Goal: Transaction & Acquisition: Subscribe to service/newsletter

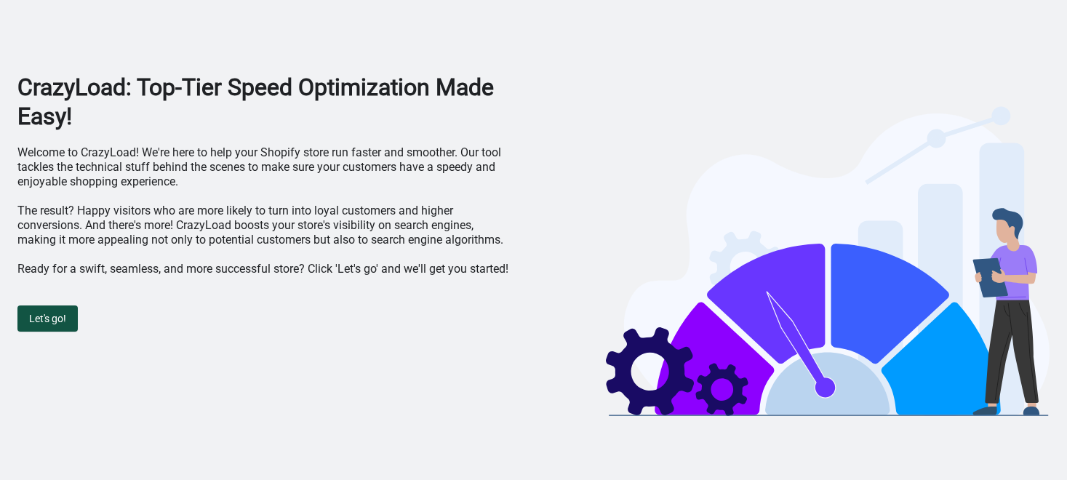
click at [47, 318] on span "Let's go!" at bounding box center [47, 319] width 37 height 12
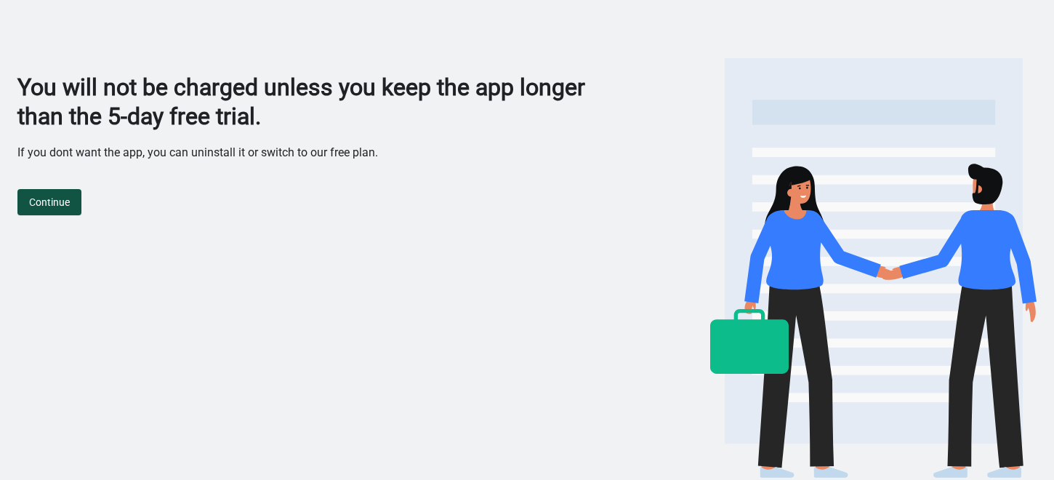
click at [51, 207] on span "Continue" at bounding box center [49, 202] width 41 height 12
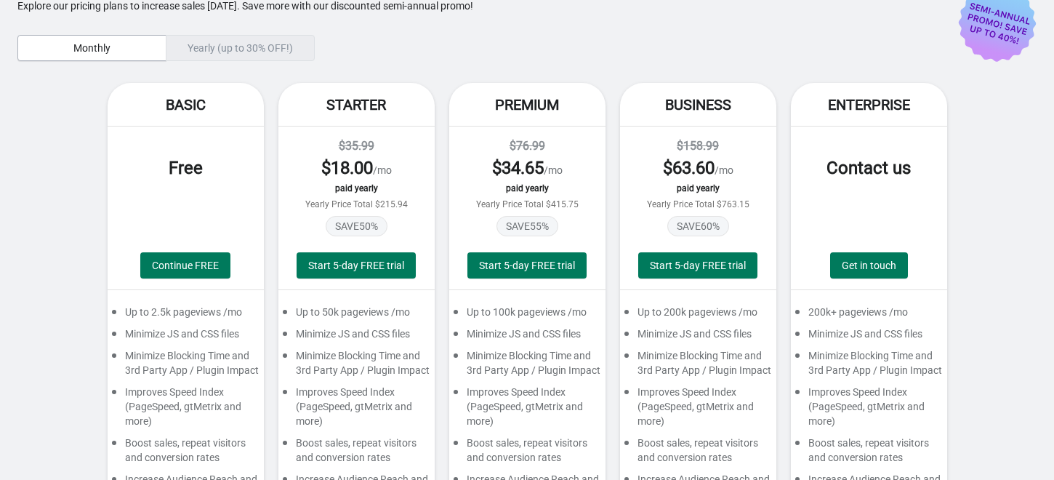
scroll to position [68, 0]
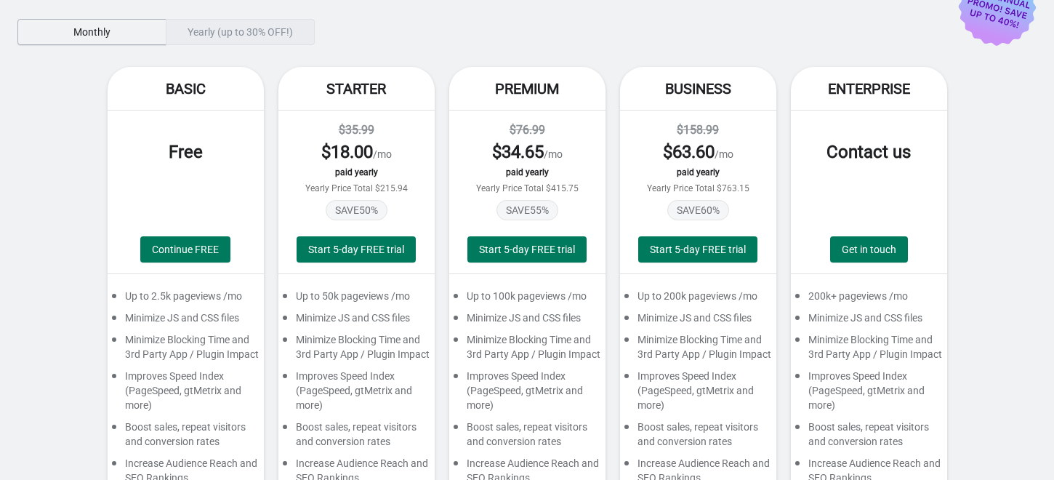
click at [138, 39] on button "Monthly" at bounding box center [91, 32] width 149 height 26
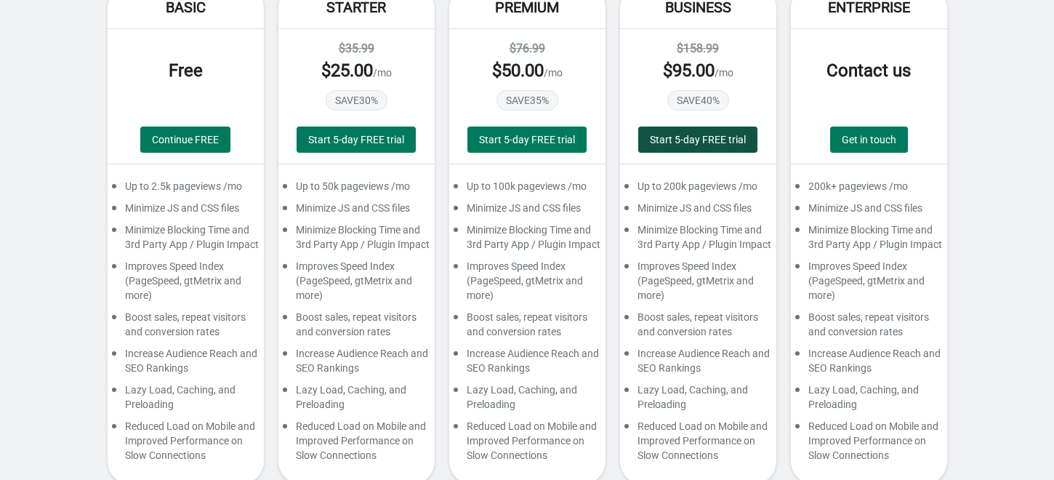
scroll to position [174, 0]
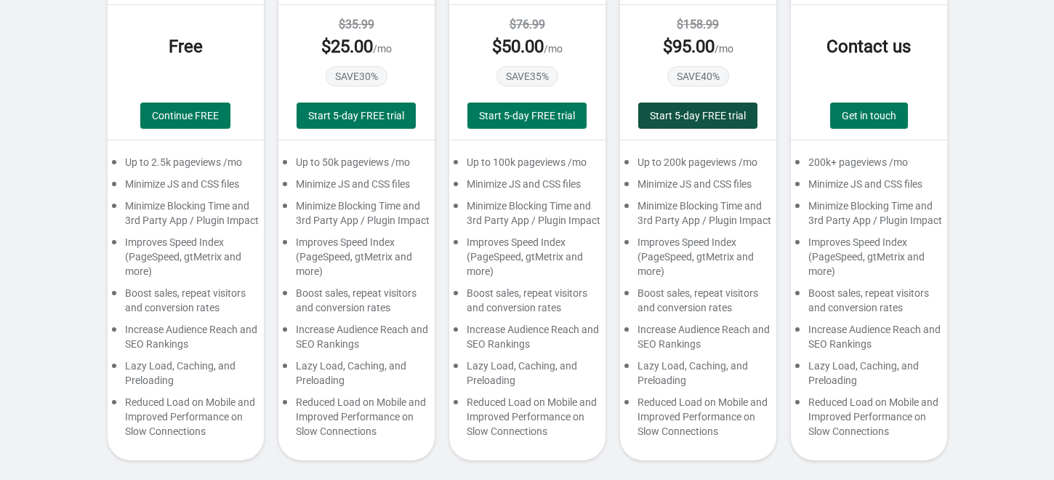
click at [674, 115] on span "Start 5-day FREE trial" at bounding box center [698, 116] width 96 height 12
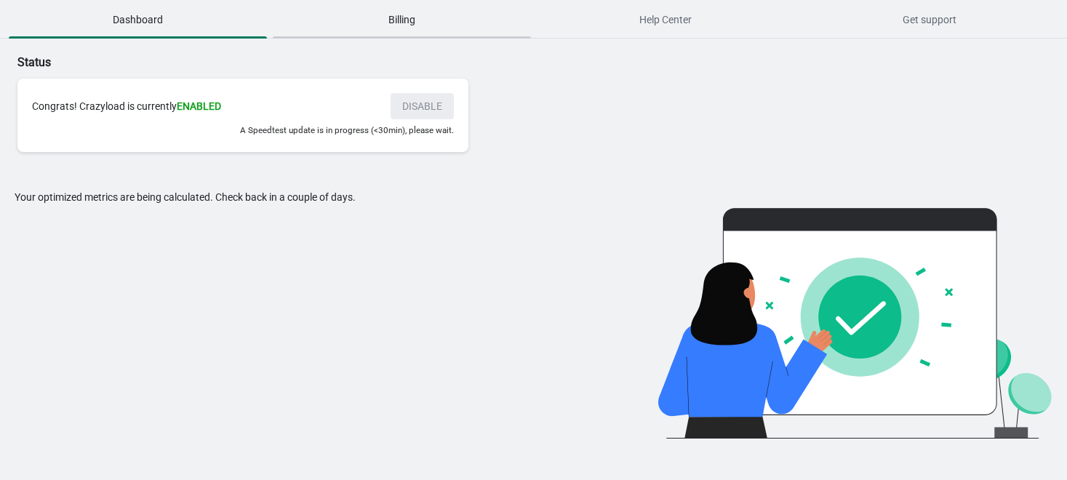
click at [419, 35] on button "Billing" at bounding box center [402, 20] width 264 height 38
click at [602, 32] on span "Help Center" at bounding box center [666, 20] width 258 height 26
